Goal: Task Accomplishment & Management: Manage account settings

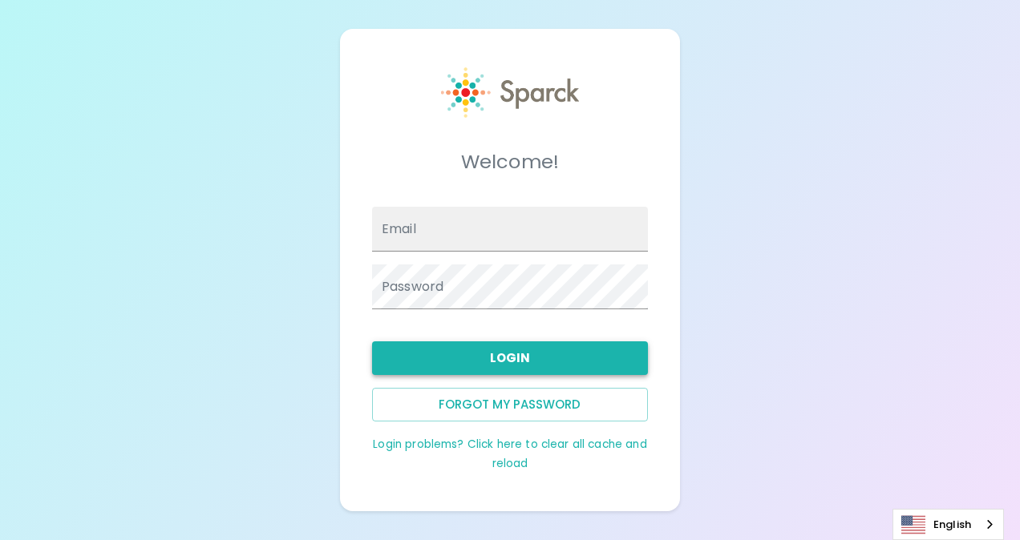
type input "[EMAIL_ADDRESS][DOMAIN_NAME]"
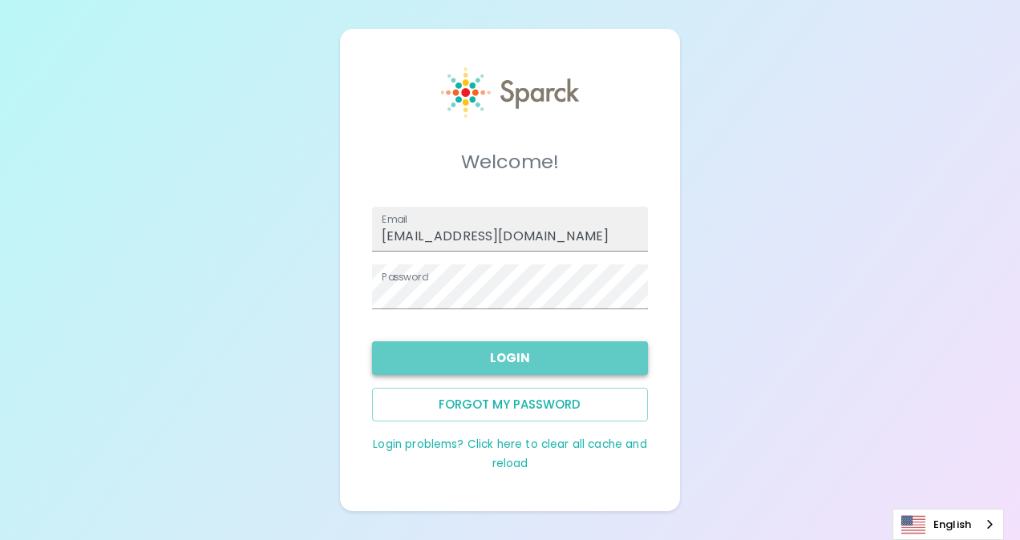
click at [510, 356] on button "Login" at bounding box center [510, 359] width 276 height 34
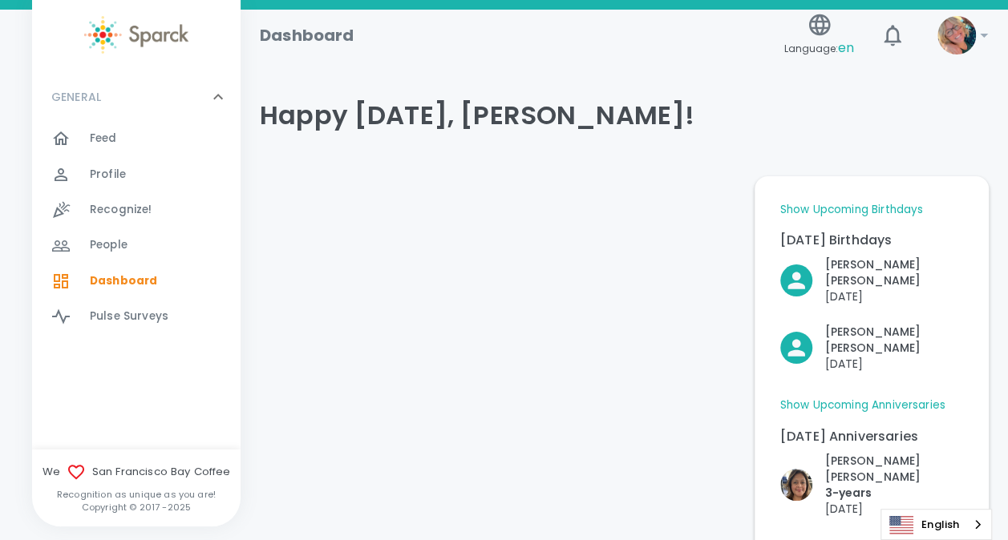
click at [959, 35] on img at bounding box center [956, 35] width 38 height 38
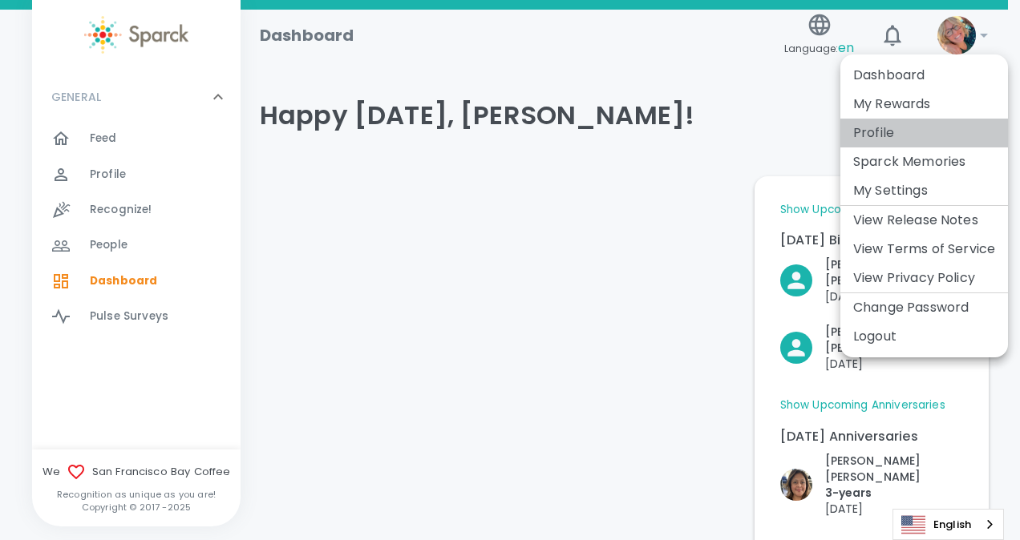
click at [886, 128] on li "Profile" at bounding box center [924, 133] width 168 height 29
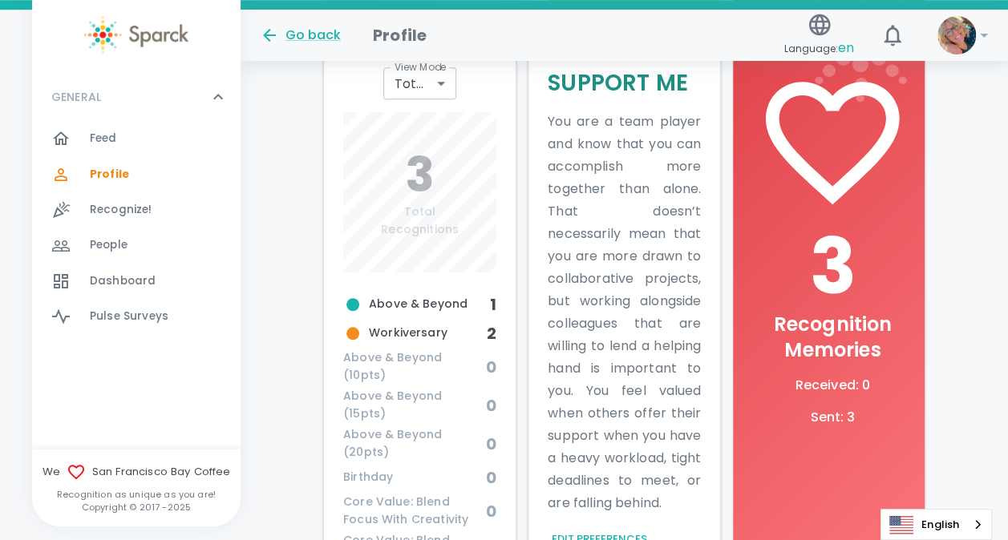
click at [385, 311] on span "Above & Beyond" at bounding box center [416, 304] width 147 height 19
click at [403, 303] on span "Above & Beyond" at bounding box center [416, 304] width 147 height 19
click at [490, 302] on h6 "1" at bounding box center [493, 305] width 6 height 26
click at [487, 328] on h6 "2" at bounding box center [492, 334] width 10 height 26
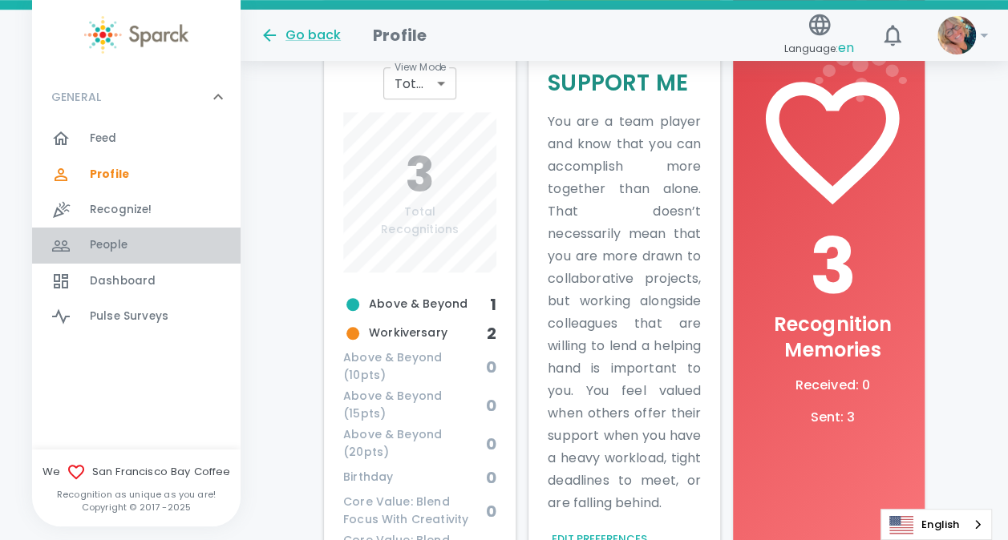
click at [138, 262] on div "People 0" at bounding box center [136, 245] width 208 height 35
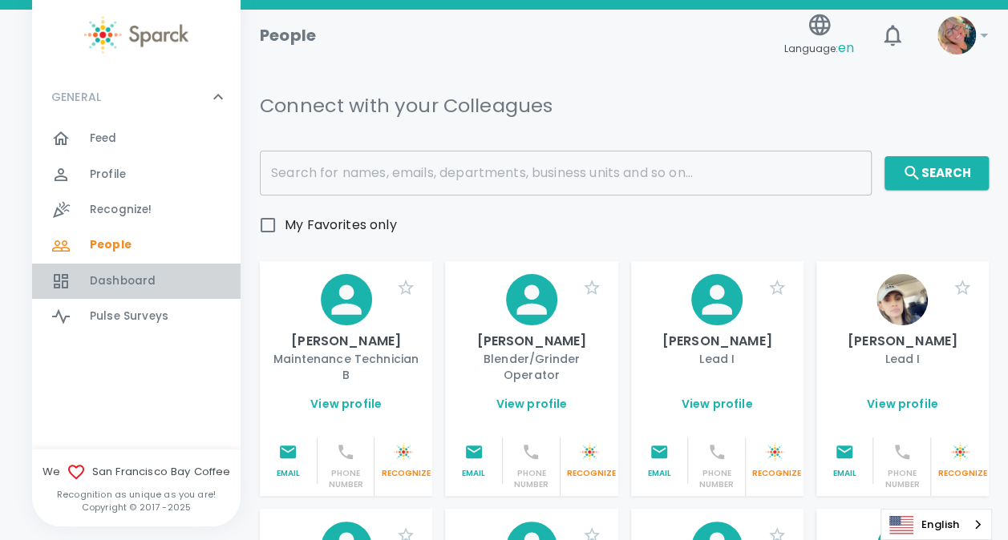
click at [130, 271] on span "Dashboard 0" at bounding box center [123, 281] width 66 height 22
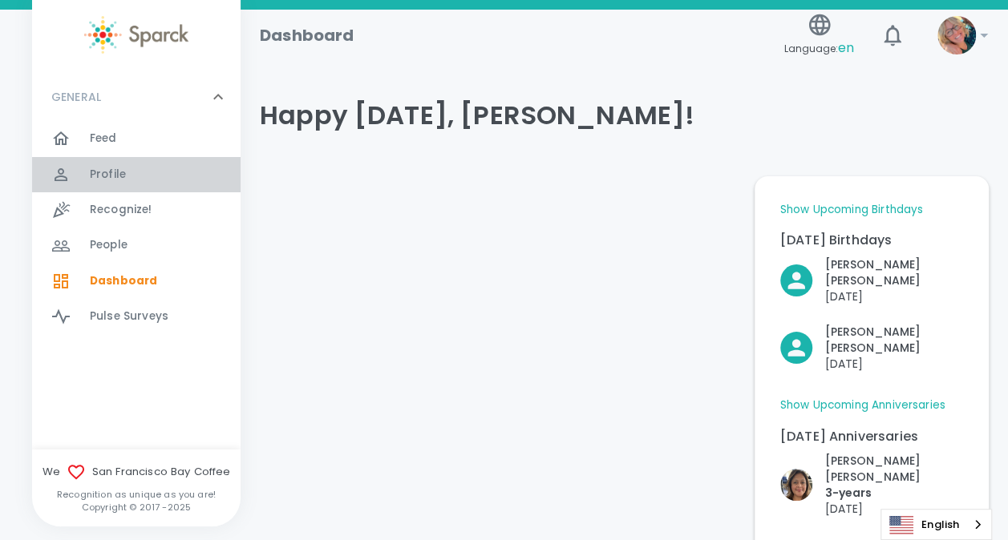
click at [109, 174] on span "Profile" at bounding box center [108, 175] width 36 height 16
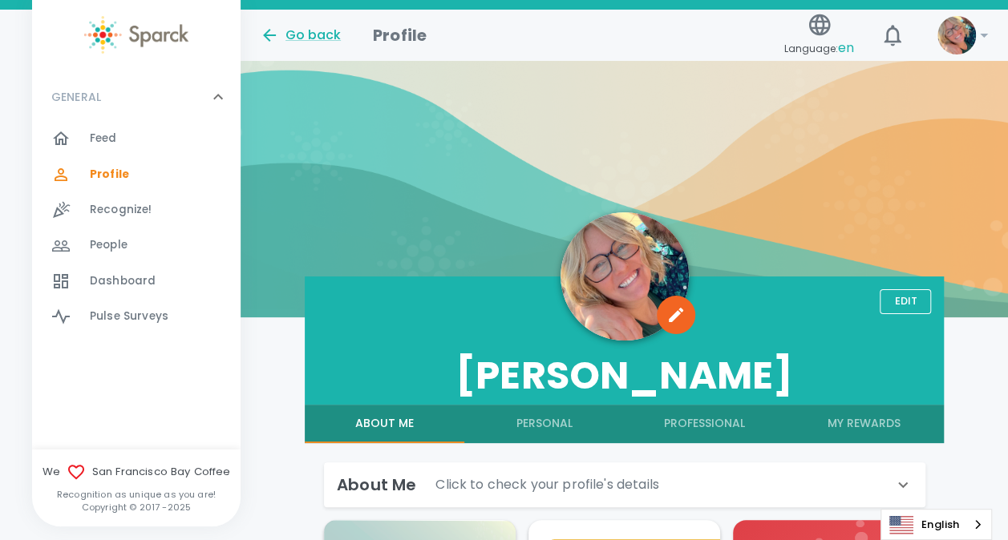
click at [537, 427] on button "Personal" at bounding box center [544, 424] width 160 height 38
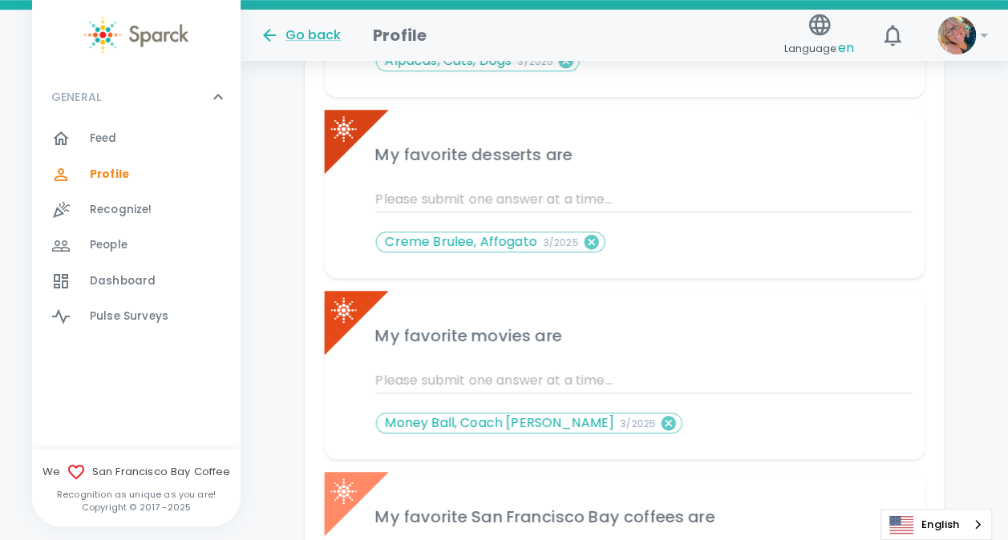
scroll to position [741, 0]
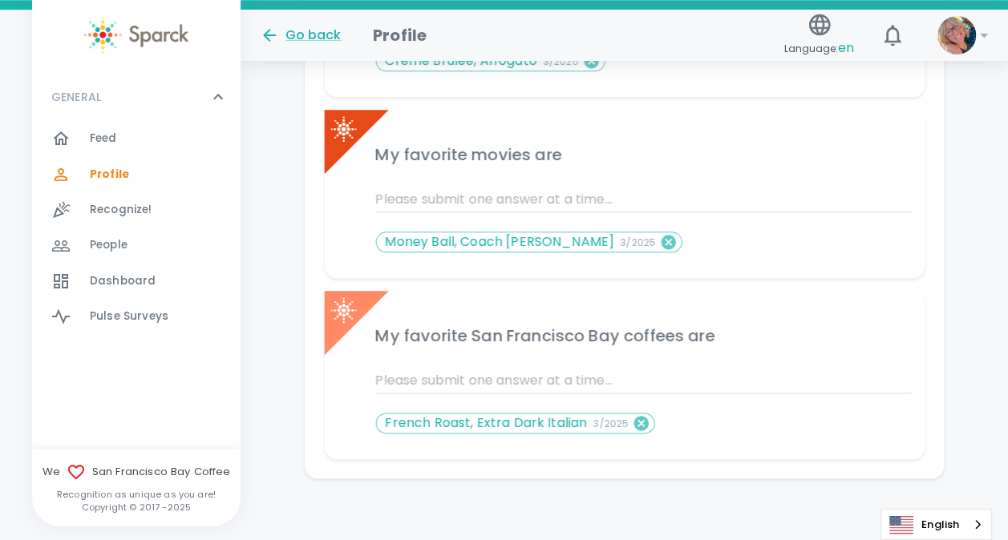
click at [91, 152] on div "Feed 0" at bounding box center [136, 138] width 208 height 35
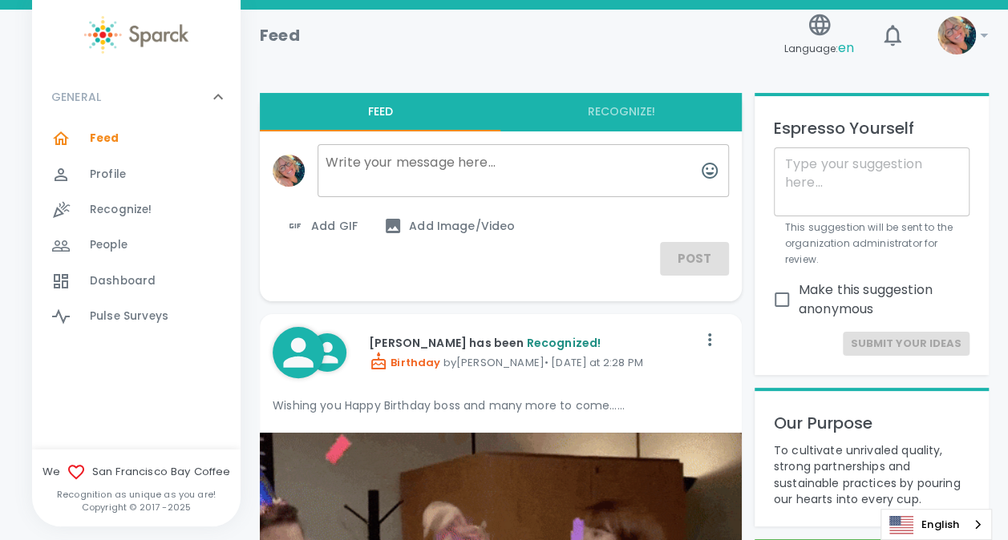
click at [978, 35] on icon at bounding box center [983, 35] width 19 height 19
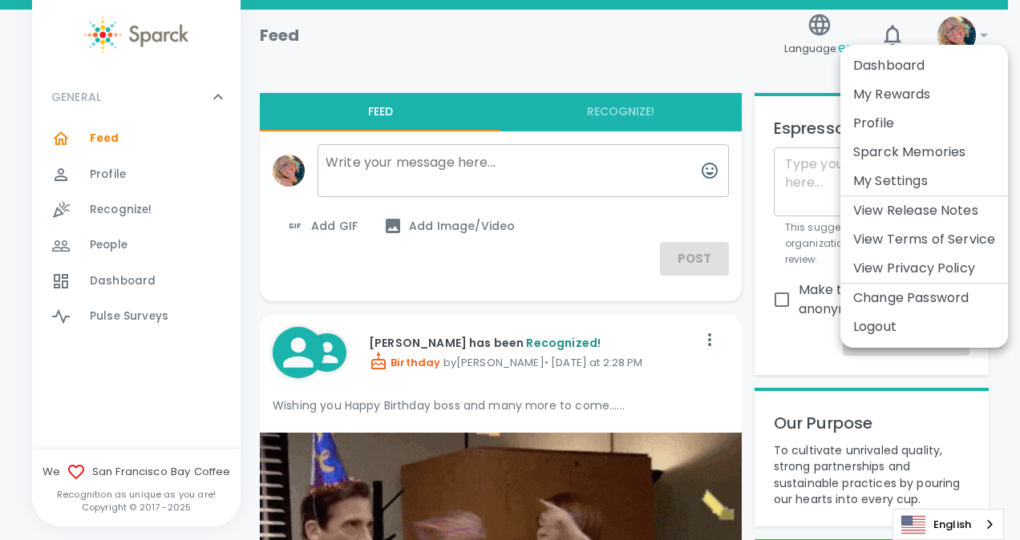
click at [889, 37] on div at bounding box center [510, 270] width 1020 height 540
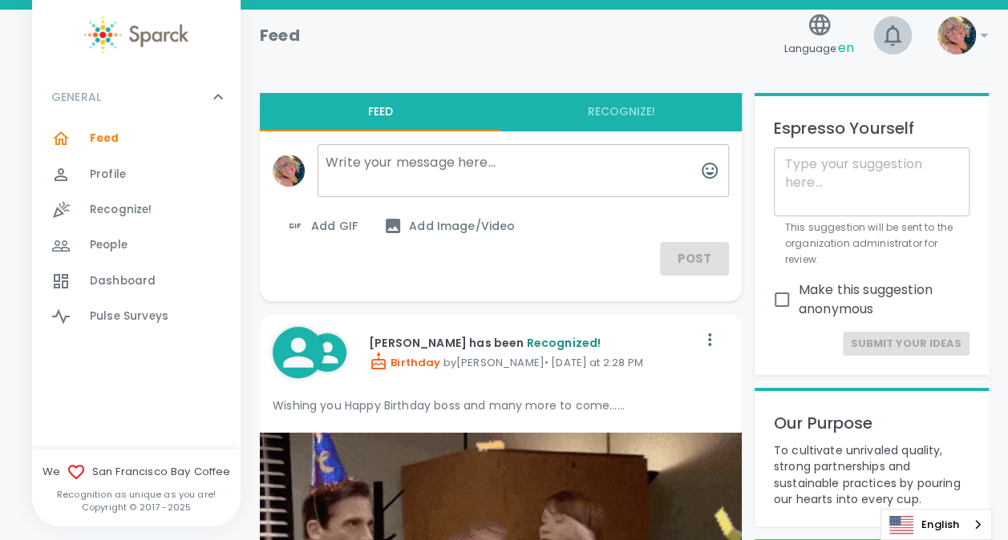
click at [889, 37] on icon "button" at bounding box center [893, 35] width 26 height 26
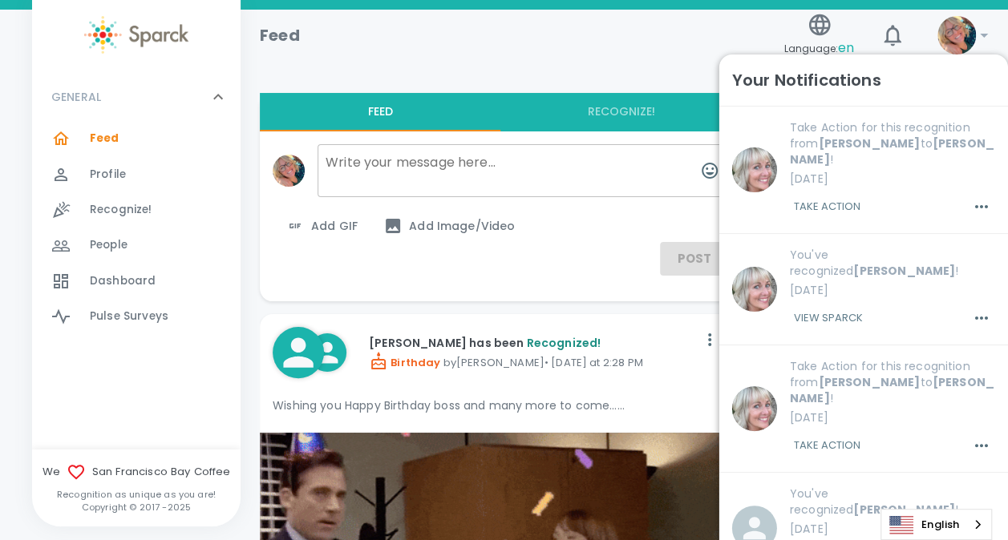
click at [830, 136] on b "[PERSON_NAME]" at bounding box center [869, 144] width 102 height 16
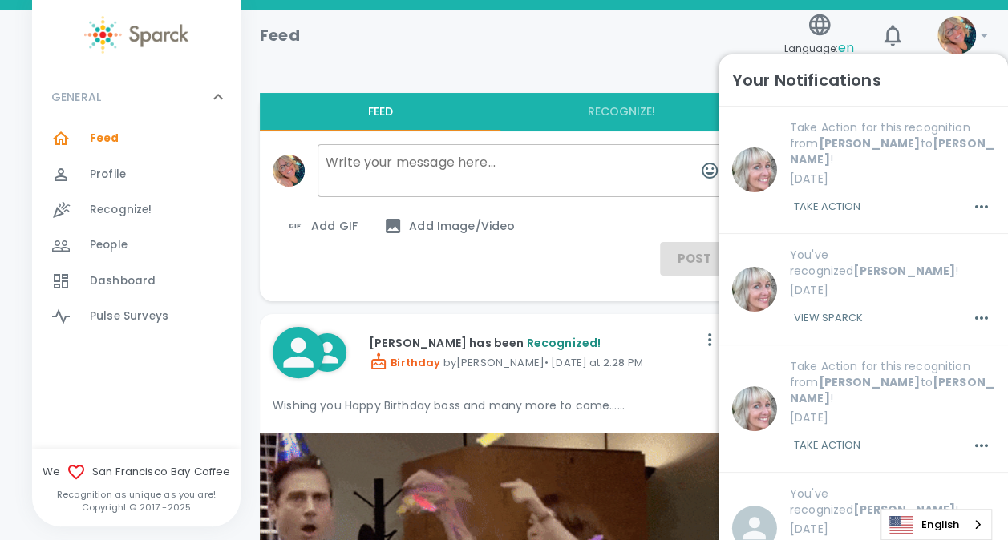
click at [830, 79] on h6 "Your Notifications" at bounding box center [806, 80] width 149 height 26
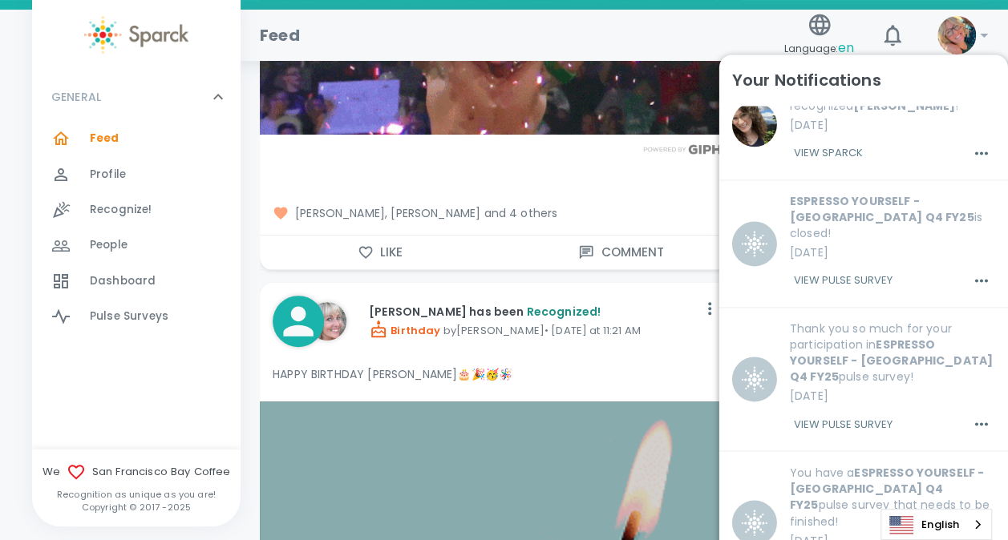
scroll to position [723, 0]
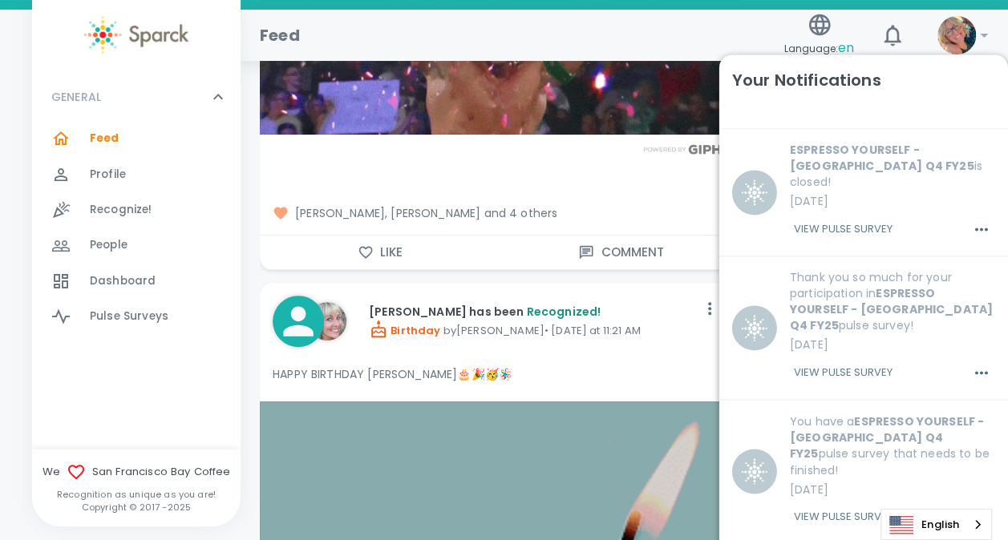
click at [837, 84] on h6 "Your Notifications" at bounding box center [806, 80] width 149 height 26
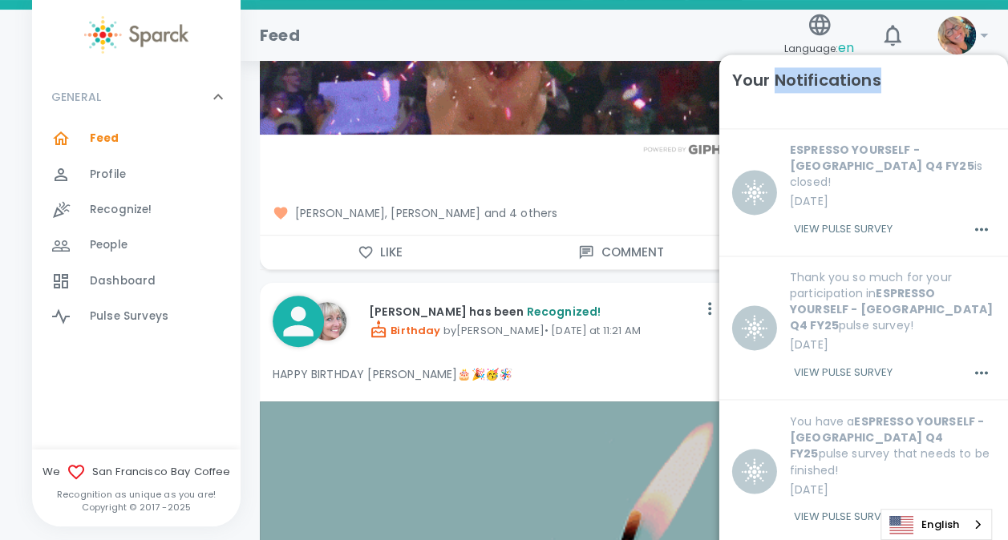
click at [837, 84] on h6 "Your Notifications" at bounding box center [806, 80] width 149 height 26
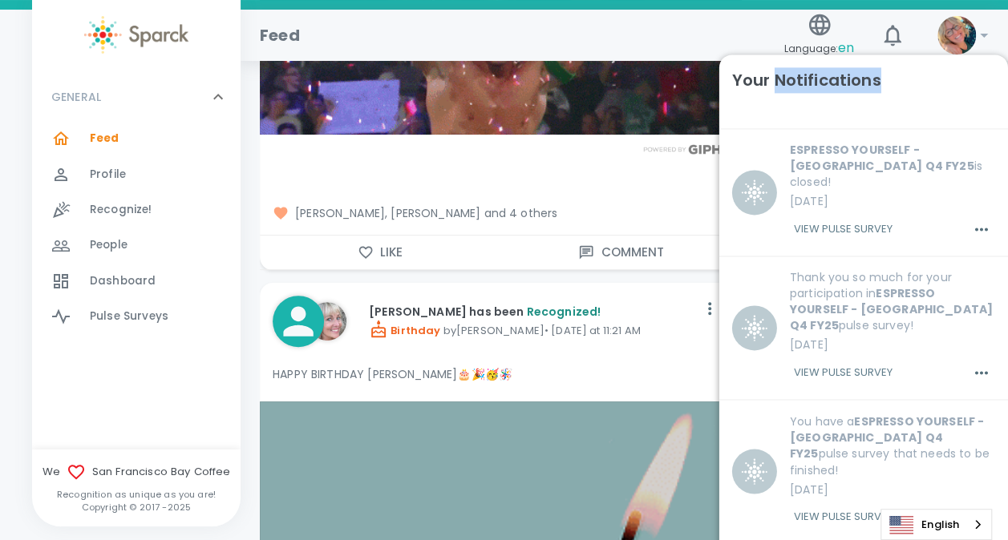
drag, startPoint x: 837, startPoint y: 84, endPoint x: 798, endPoint y: 80, distance: 39.5
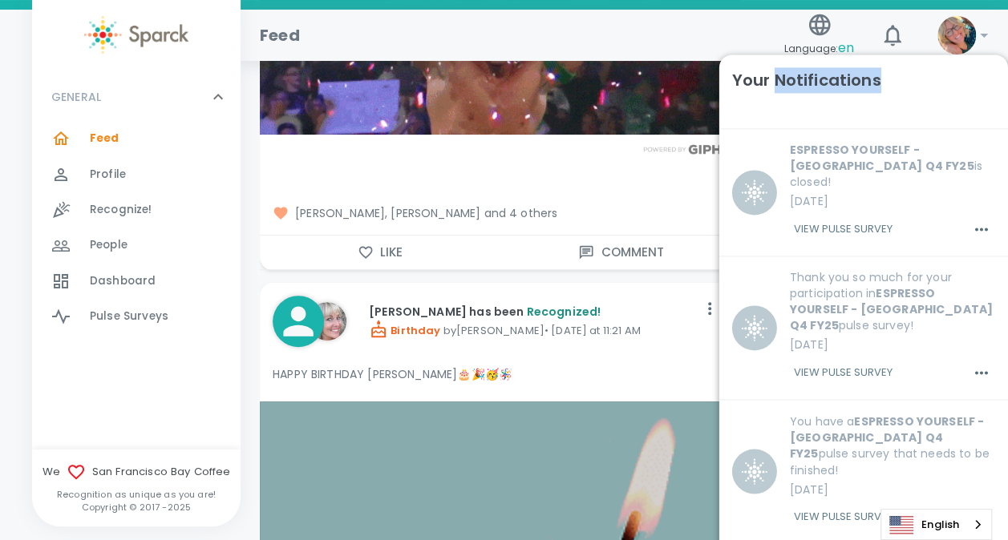
click at [798, 80] on h6 "Your Notifications" at bounding box center [806, 80] width 149 height 26
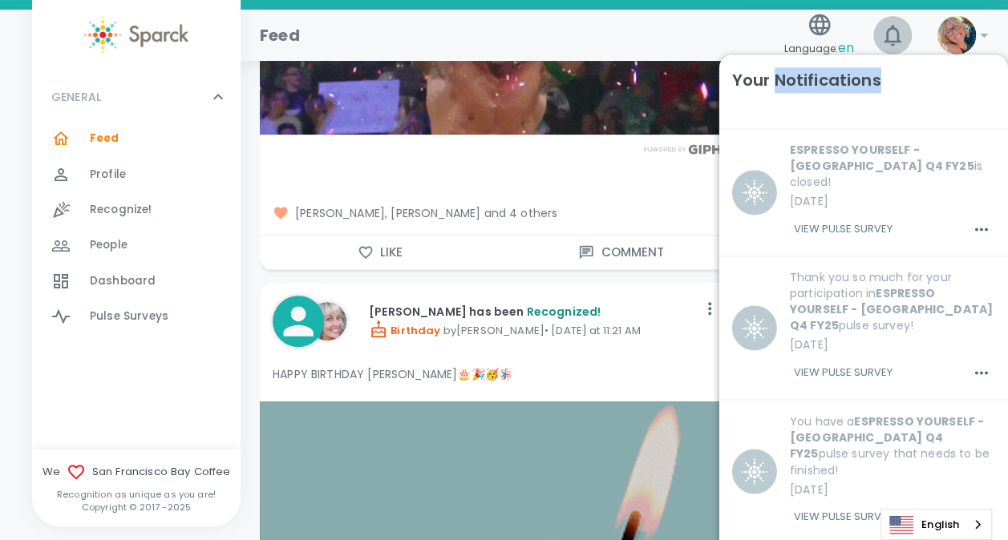
click at [884, 35] on icon "button" at bounding box center [893, 35] width 26 height 26
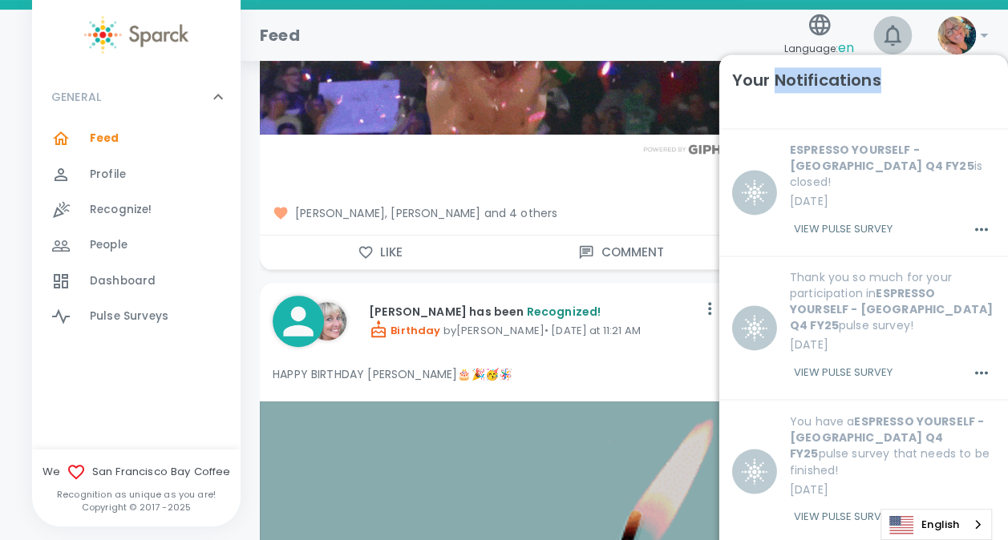
click at [884, 35] on icon "button" at bounding box center [893, 35] width 26 height 26
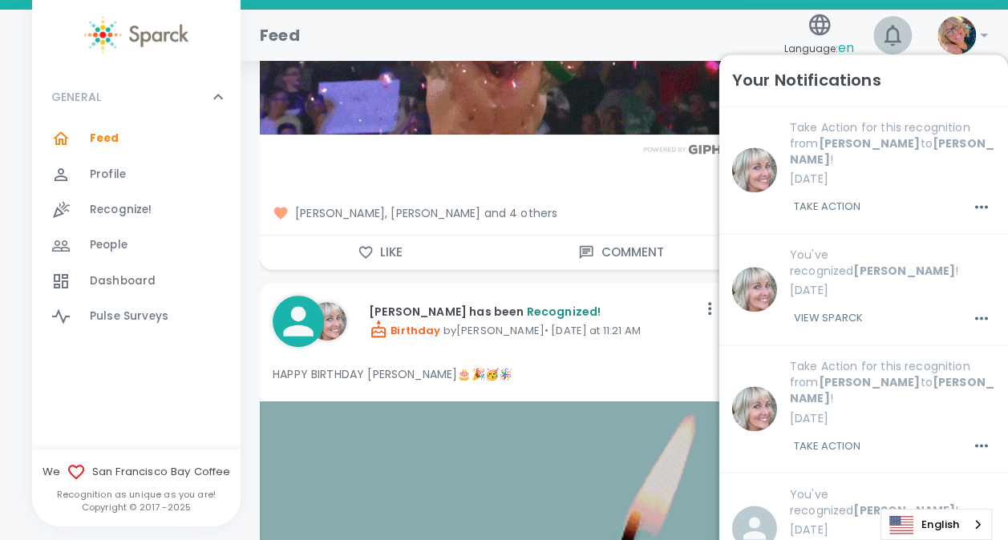
click at [884, 35] on icon "button" at bounding box center [893, 35] width 26 height 26
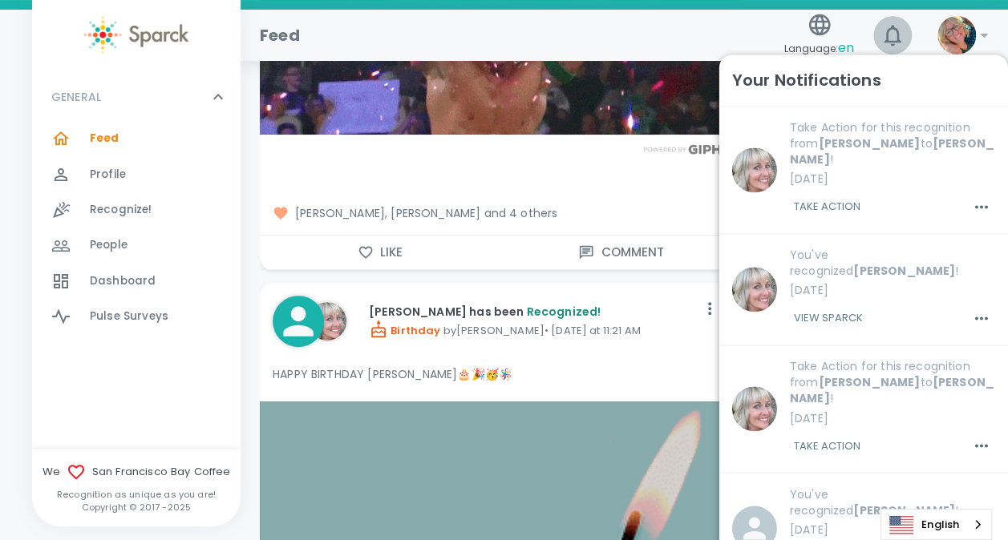
click at [884, 35] on icon "button" at bounding box center [893, 35] width 26 height 26
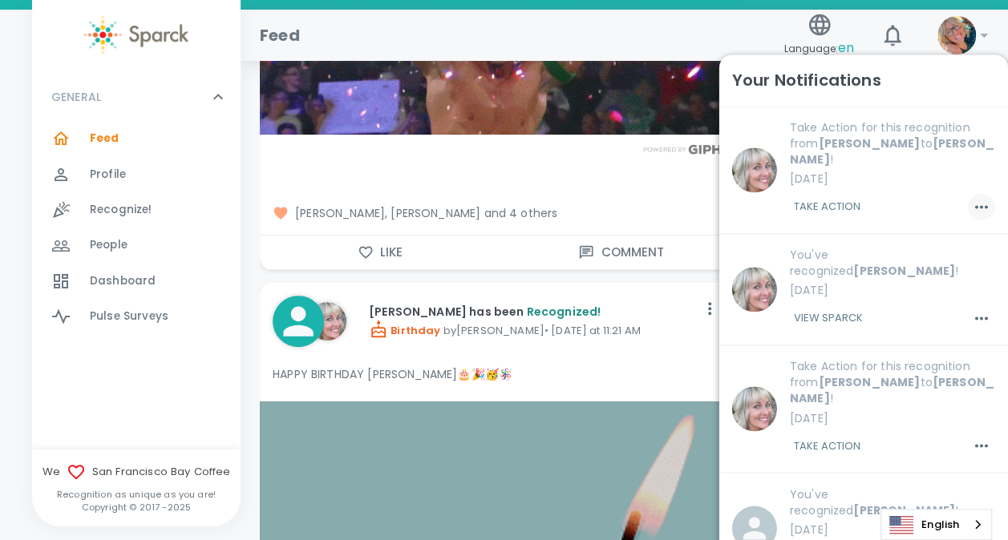
click at [972, 197] on icon "button" at bounding box center [981, 206] width 19 height 19
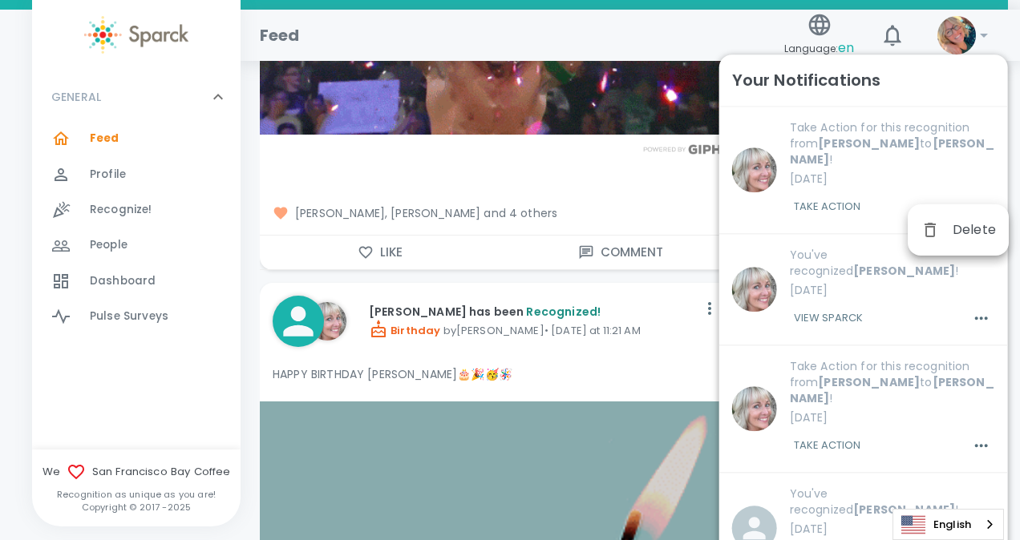
drag, startPoint x: 1001, startPoint y: 142, endPoint x: 999, endPoint y: 211, distance: 69.0
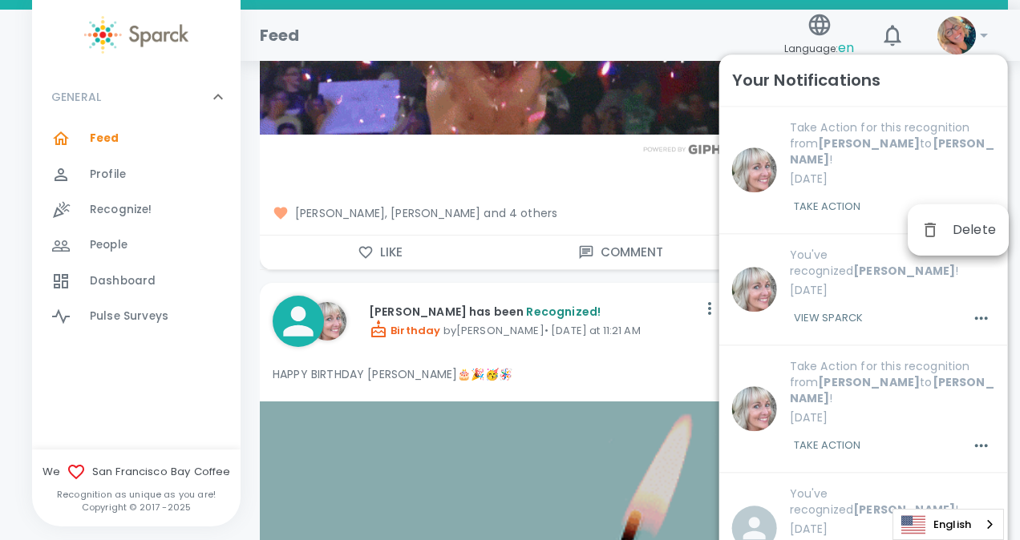
click at [999, 211] on div "Delete" at bounding box center [510, 270] width 1020 height 540
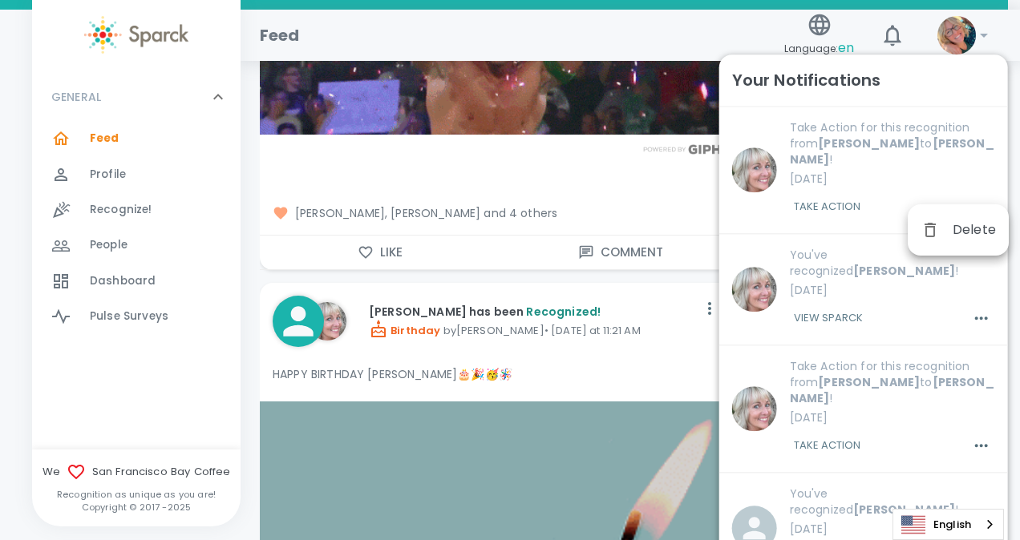
click at [101, 213] on div at bounding box center [510, 270] width 1020 height 540
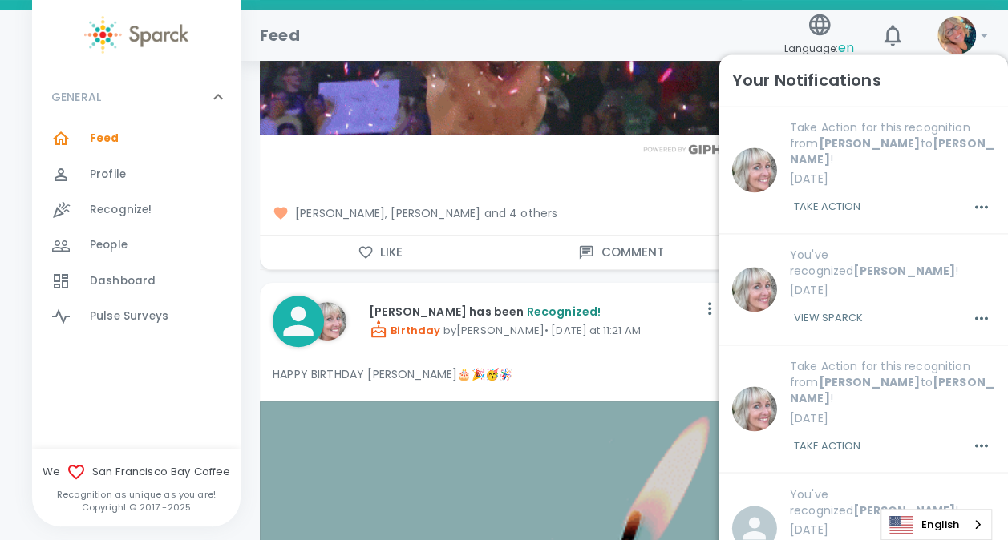
click at [101, 213] on span "Recognize!" at bounding box center [121, 210] width 63 height 16
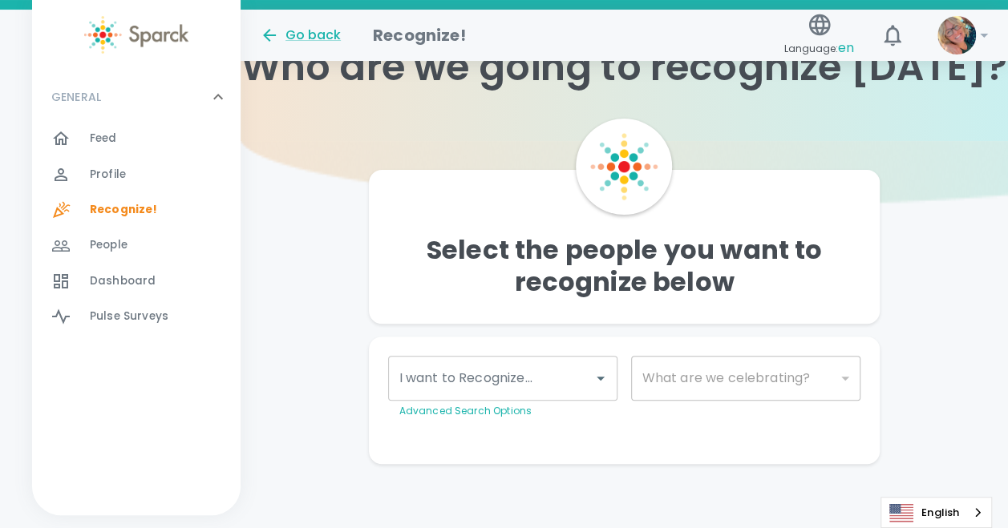
scroll to position [67, 241]
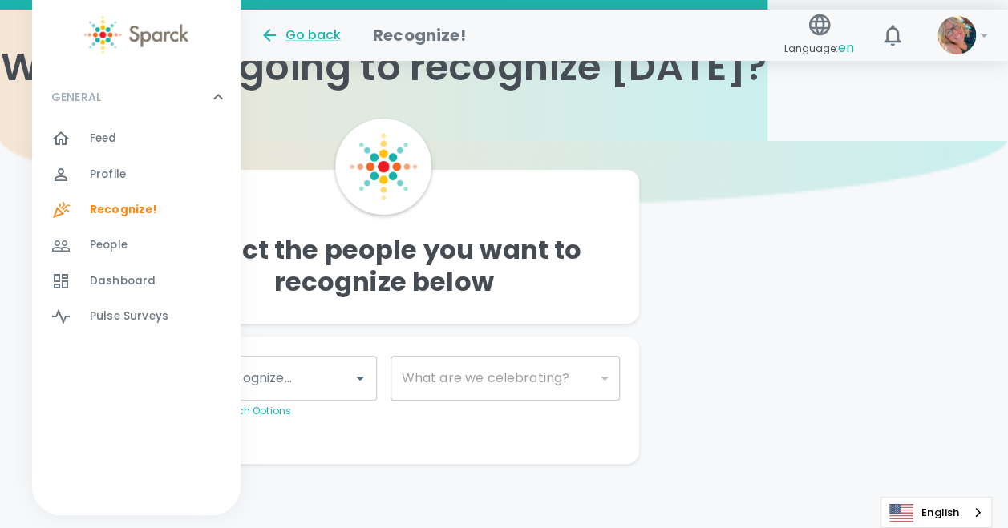
click at [218, 91] on icon at bounding box center [217, 96] width 19 height 19
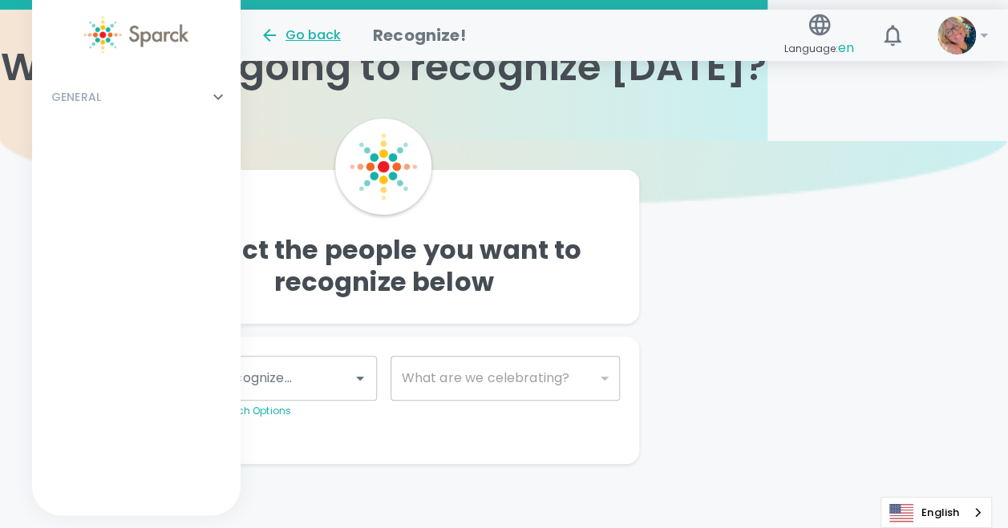
click at [308, 37] on div "Go back" at bounding box center [300, 35] width 81 height 19
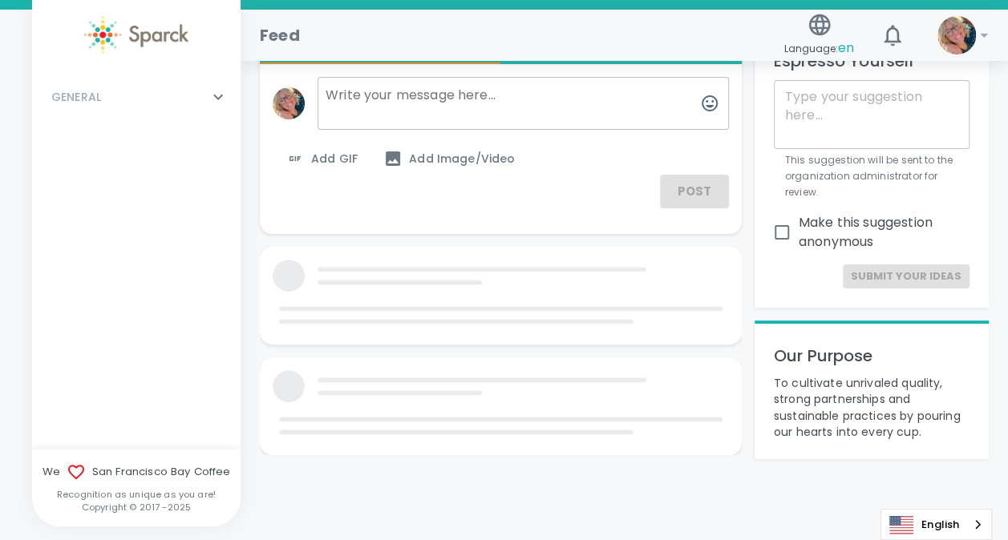
scroll to position [82, 0]
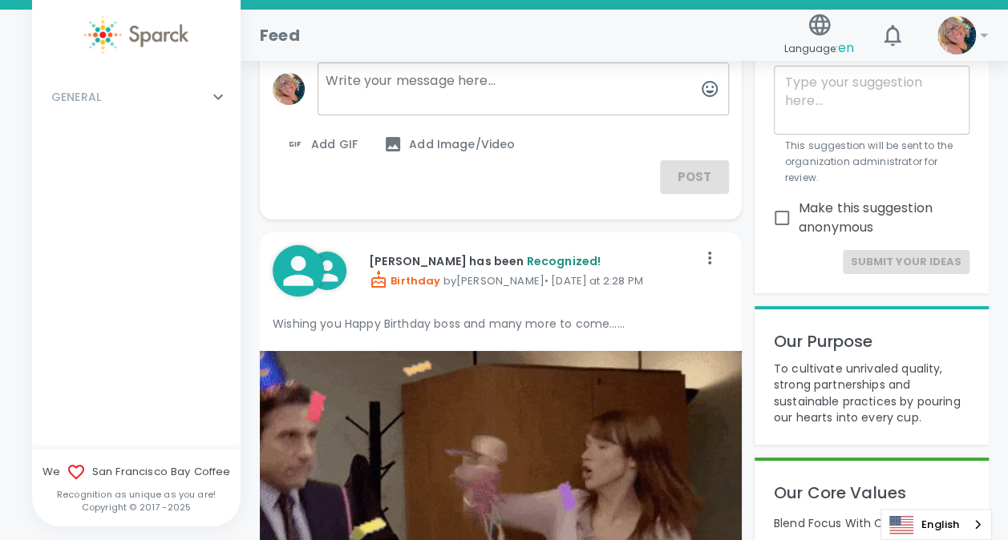
click at [176, 33] on img at bounding box center [136, 35] width 104 height 38
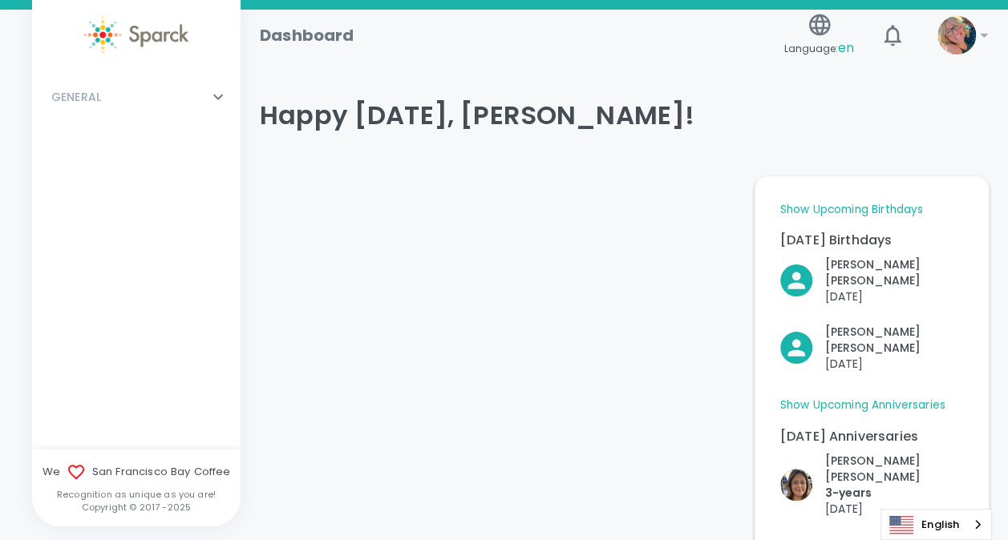
click at [965, 30] on img at bounding box center [956, 35] width 38 height 38
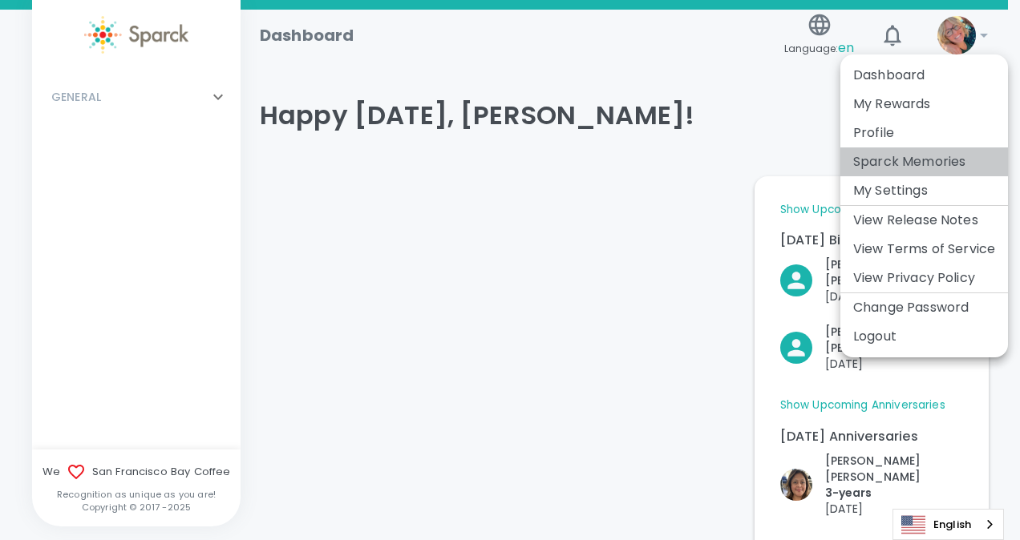
click at [888, 159] on li "Sparck Memories" at bounding box center [924, 162] width 168 height 29
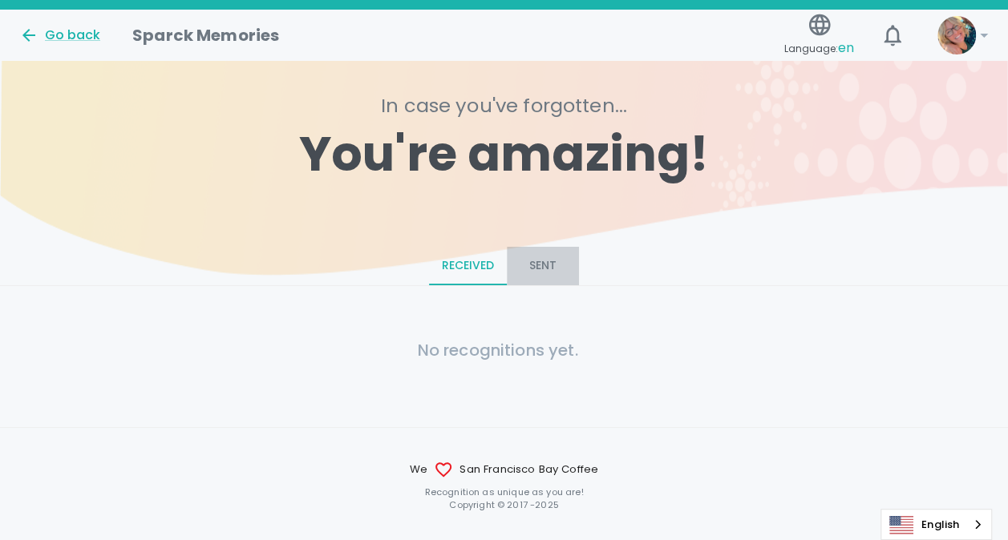
click at [542, 265] on button "Sent" at bounding box center [543, 266] width 72 height 38
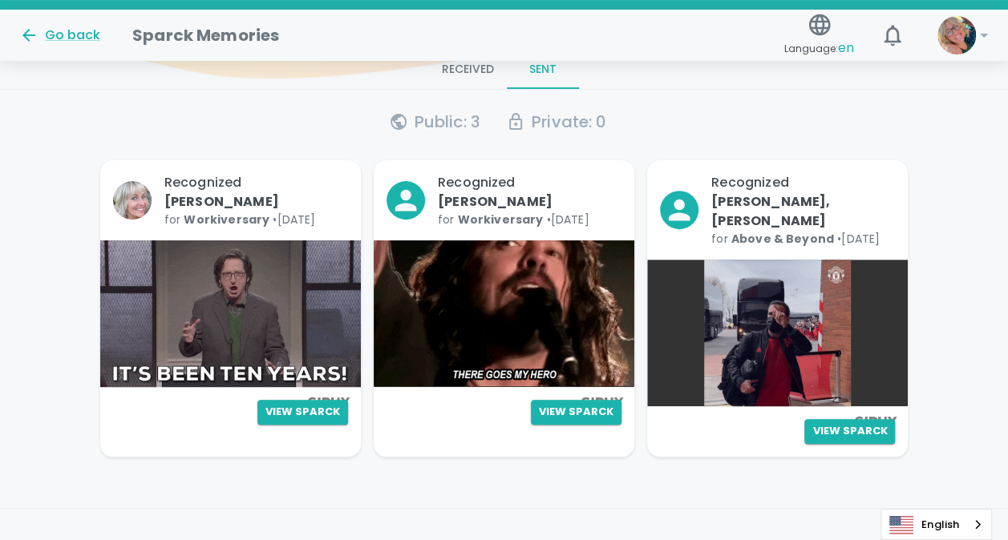
scroll to position [308, 0]
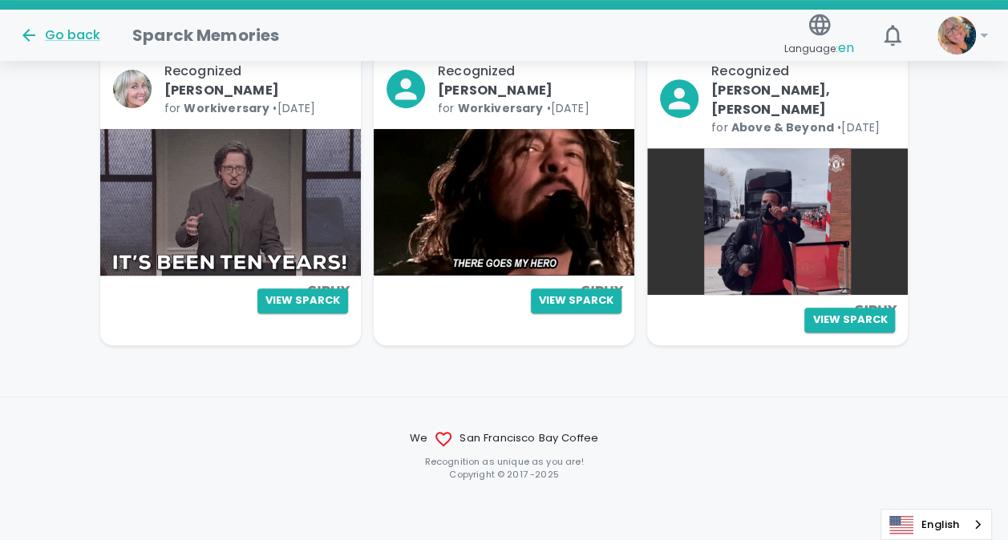
click at [319, 441] on span "We [GEOGRAPHIC_DATA] Coffee" at bounding box center [504, 439] width 1008 height 19
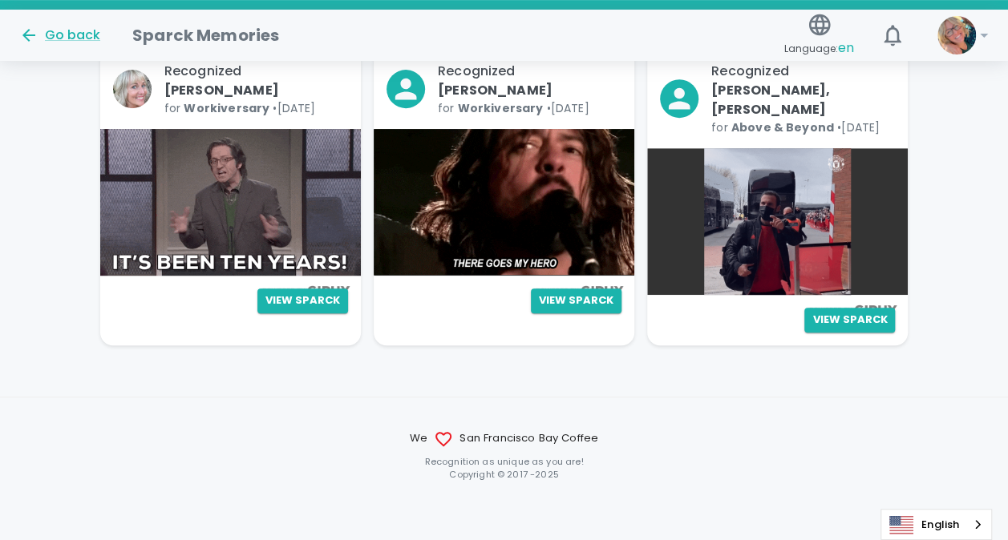
click at [302, 455] on p "Recognition as unique as you are!" at bounding box center [504, 461] width 1008 height 13
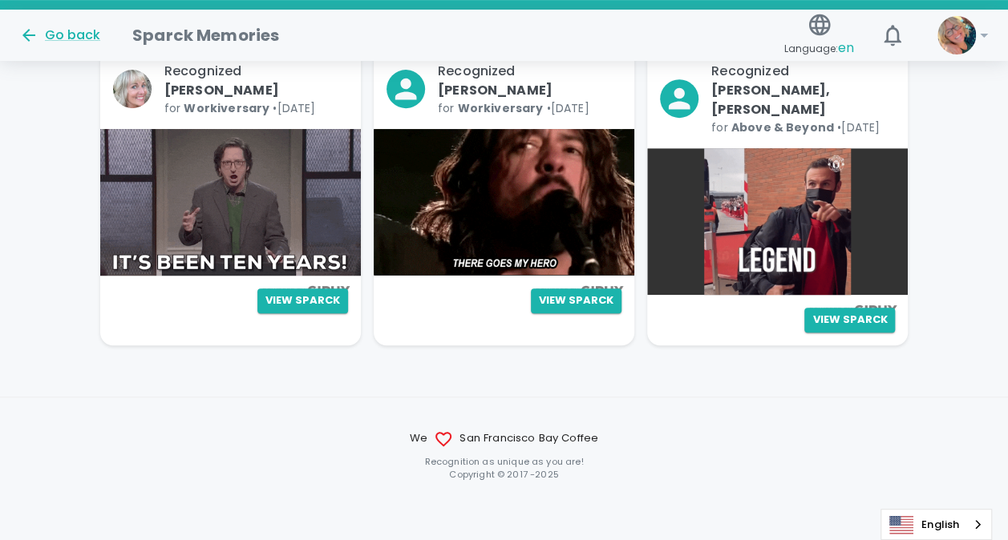
click at [240, 455] on p "Recognition as unique as you are!" at bounding box center [504, 461] width 1008 height 13
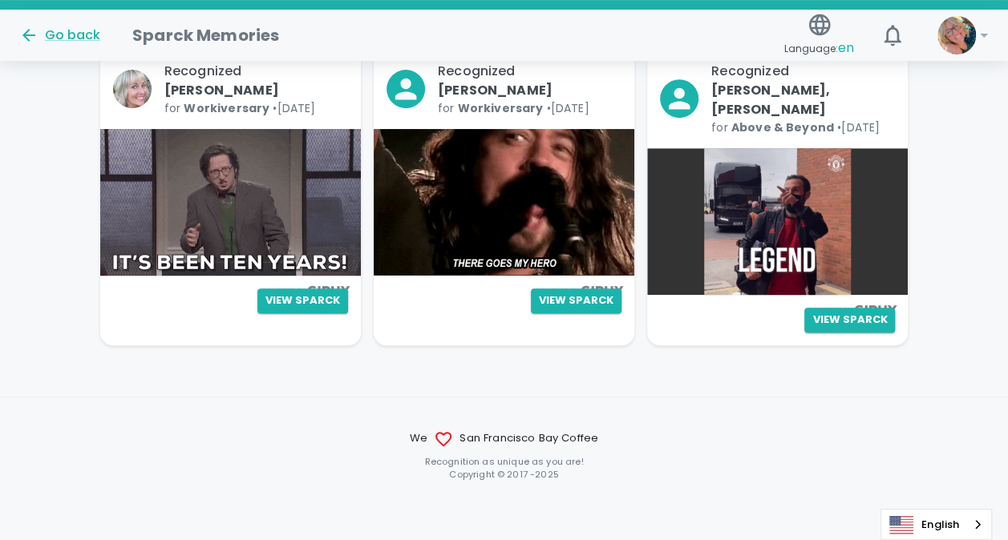
click at [238, 449] on div "We San Francisco Bay Coffee Recognition as unique as you are! Copyright © [DATE…" at bounding box center [504, 455] width 1008 height 51
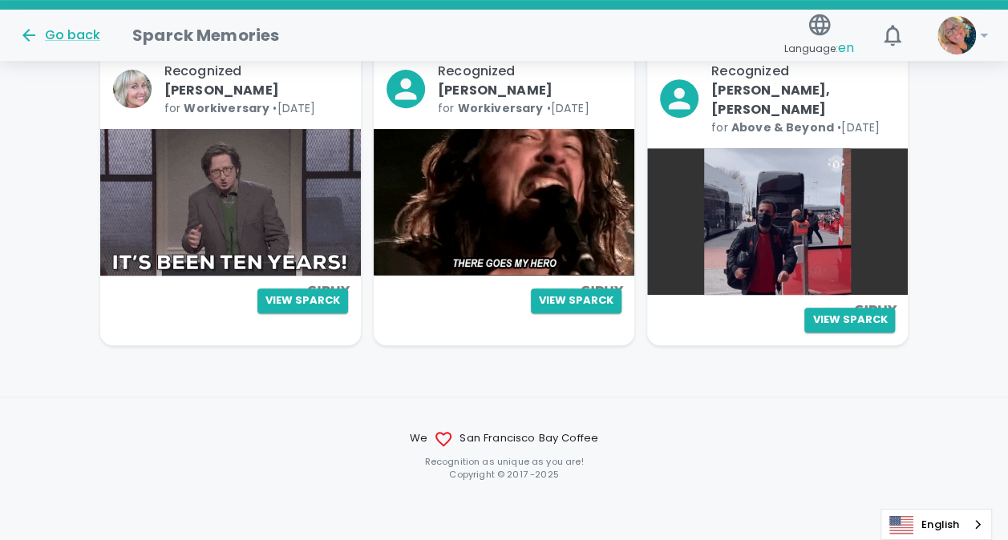
click at [238, 449] on div "We San Francisco Bay Coffee Recognition as unique as you are! Copyright © [DATE…" at bounding box center [504, 455] width 1008 height 51
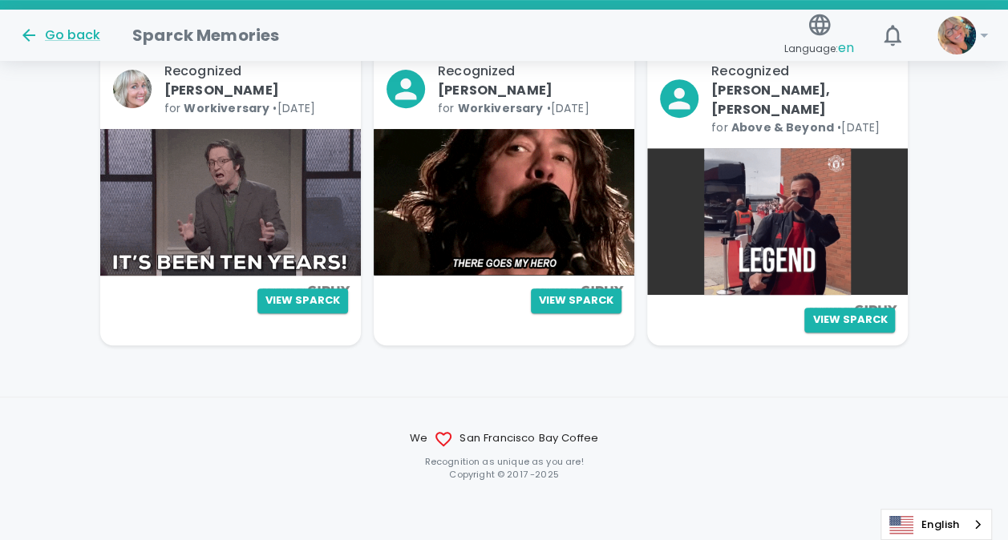
click at [302, 449] on div "We San Francisco Bay Coffee Recognition as unique as you are! Copyright © [DATE…" at bounding box center [504, 455] width 1008 height 51
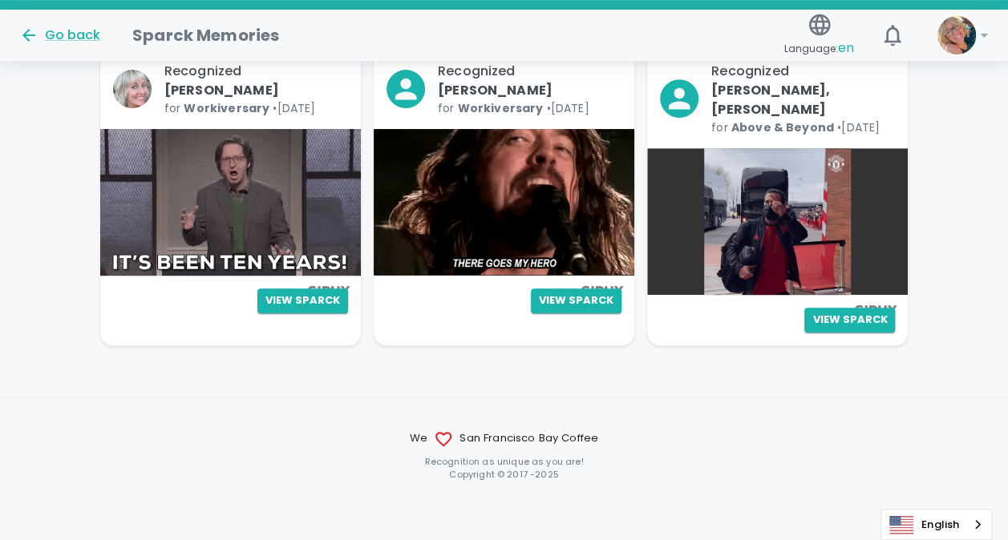
click at [302, 449] on div "We San Francisco Bay Coffee Recognition as unique as you are! Copyright © [DATE…" at bounding box center [504, 455] width 1008 height 51
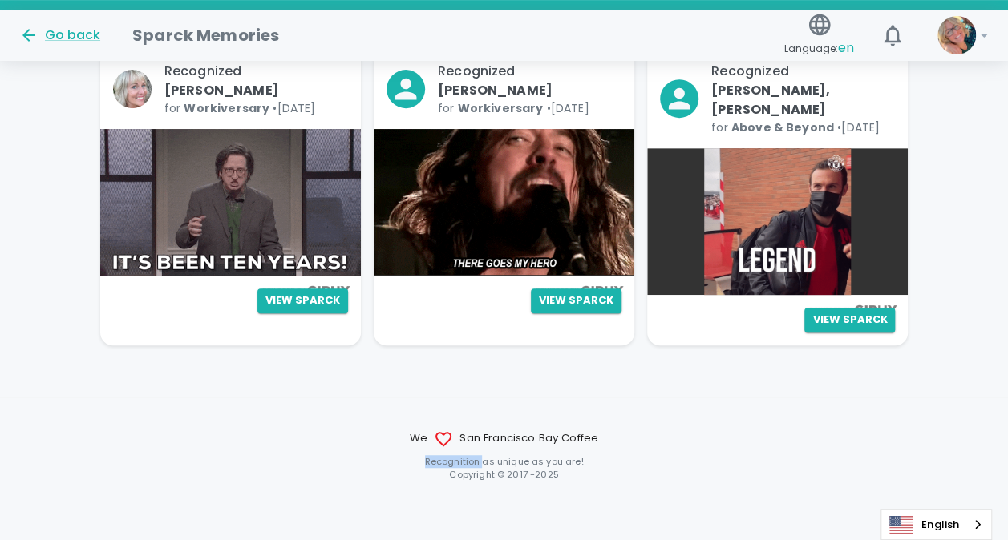
click at [302, 449] on div "We San Francisco Bay Coffee Recognition as unique as you are! Copyright © [DATE…" at bounding box center [504, 455] width 1008 height 51
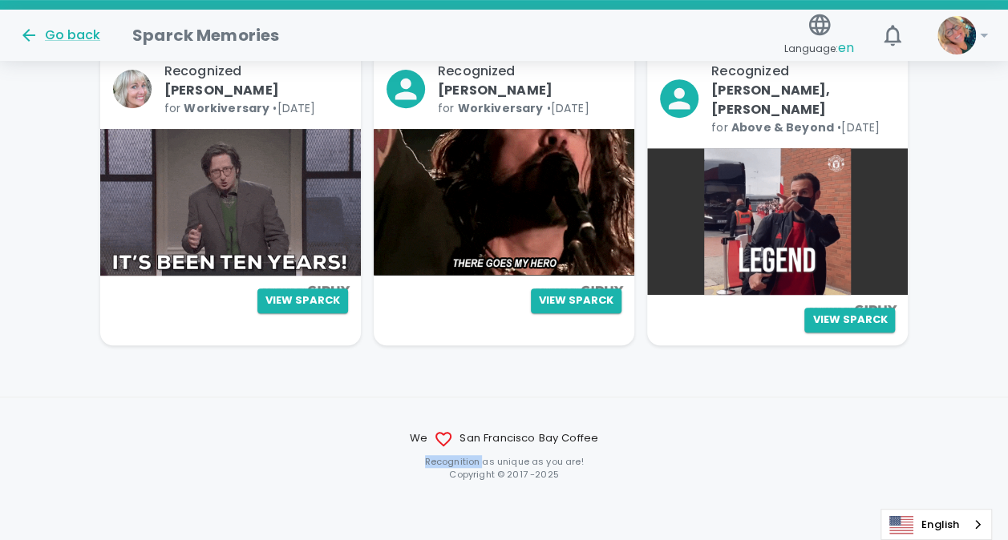
click at [302, 449] on div "We San Francisco Bay Coffee Recognition as unique as you are! Copyright © [DATE…" at bounding box center [504, 455] width 1008 height 51
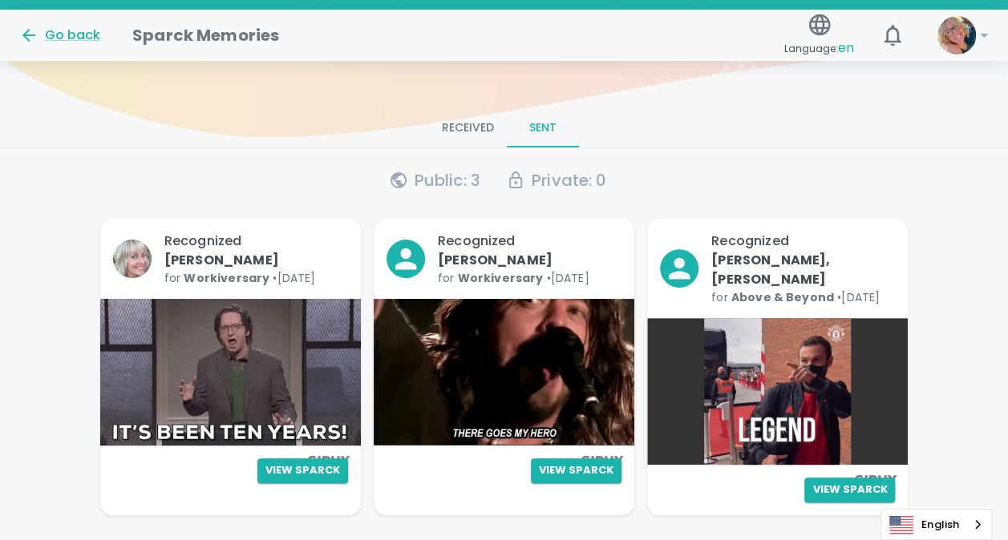
scroll to position [119, 0]
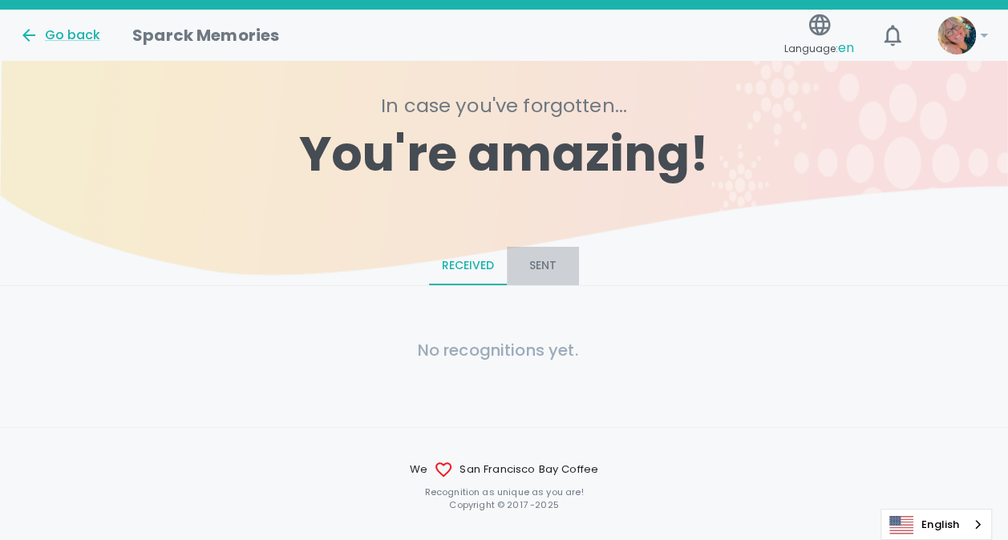
click at [544, 265] on button "Sent" at bounding box center [543, 266] width 72 height 38
